Goal: Understand process/instructions

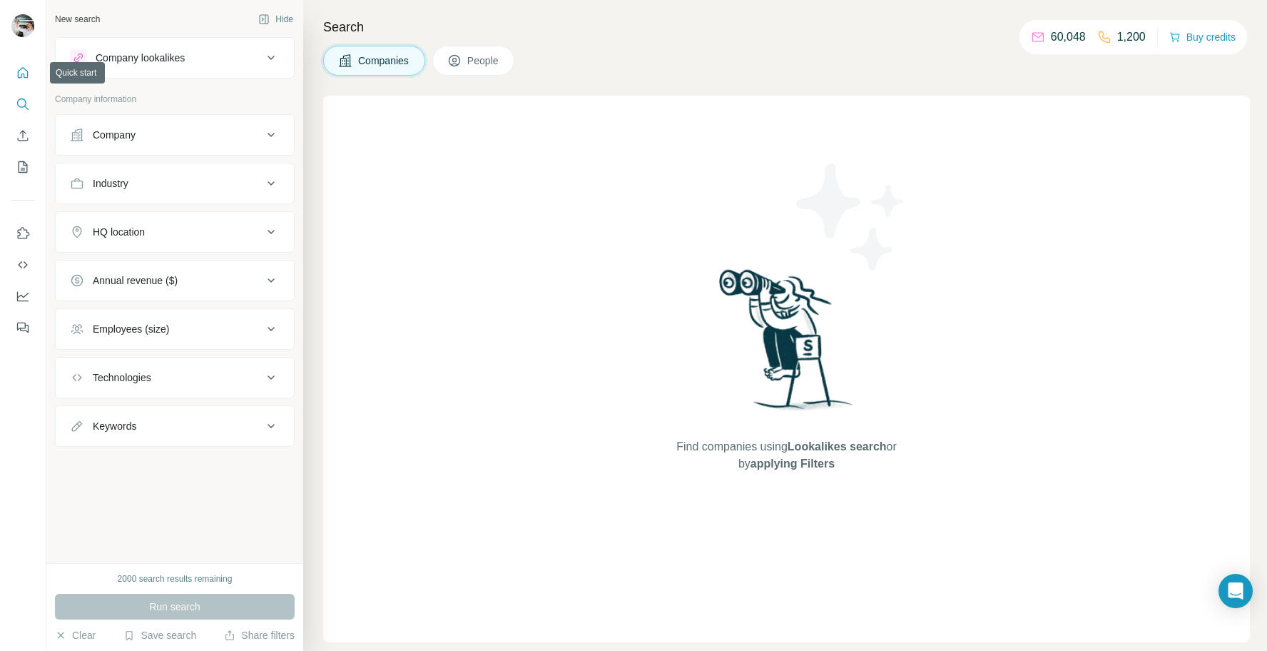
click at [23, 76] on icon "Quick start" at bounding box center [23, 73] width 14 height 14
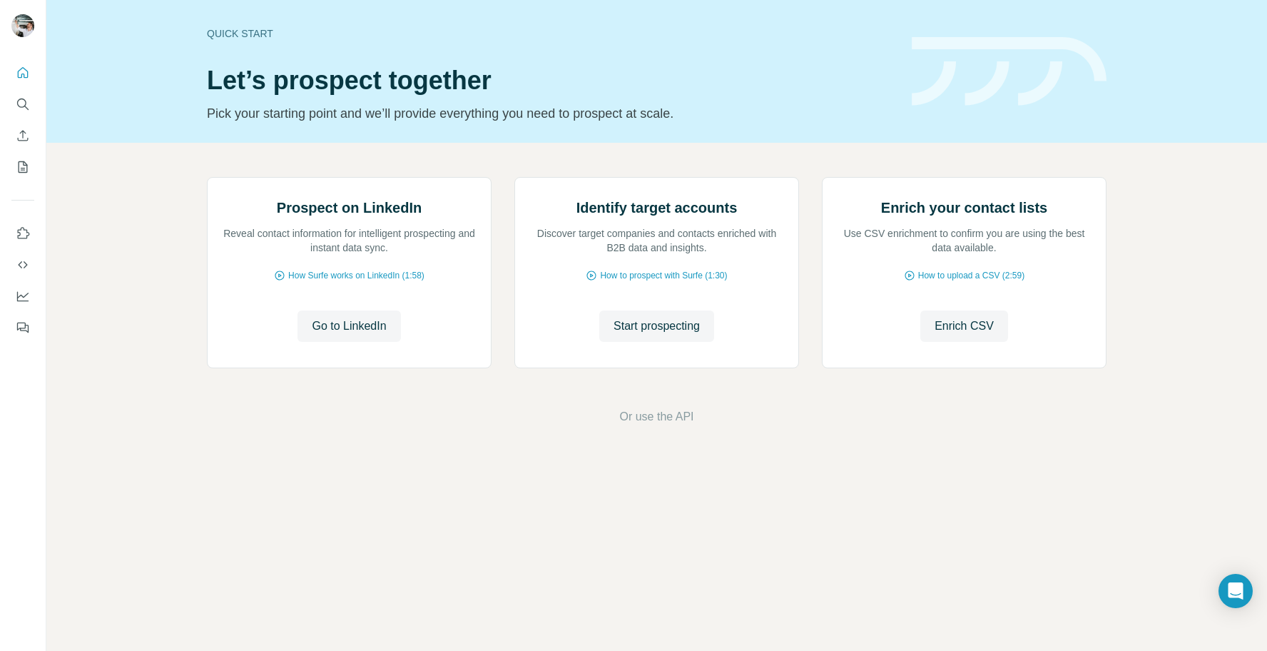
click at [268, 57] on div "Quick start Let’s prospect together Pick your starting point and we’ll provide …" at bounding box center [551, 71] width 688 height 104
click at [328, 335] on span "Go to LinkedIn" at bounding box center [349, 326] width 74 height 17
